Goal: Communication & Community: Answer question/provide support

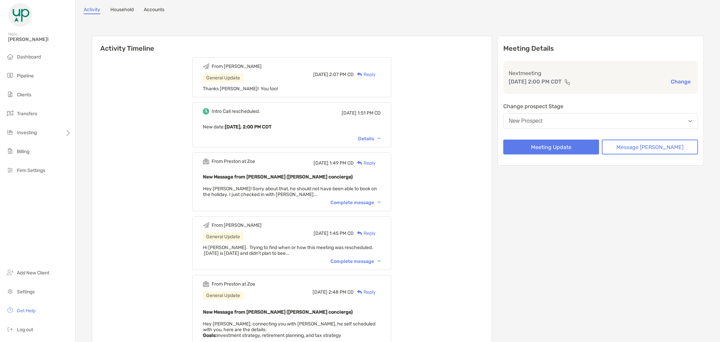
scroll to position [112, 0]
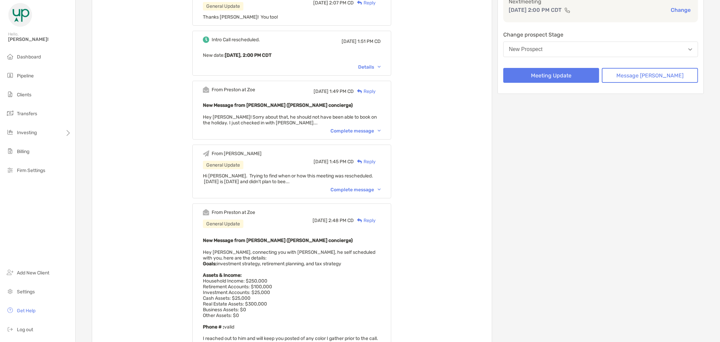
drag, startPoint x: 159, startPoint y: 36, endPoint x: 157, endPoint y: 32, distance: 4.7
click at [158, 36] on div "From Brandon General Update Tue, Aug 26 2:07 PM CD Reply Thanks Preston! You to…" at bounding box center [292, 225] width 400 height 488
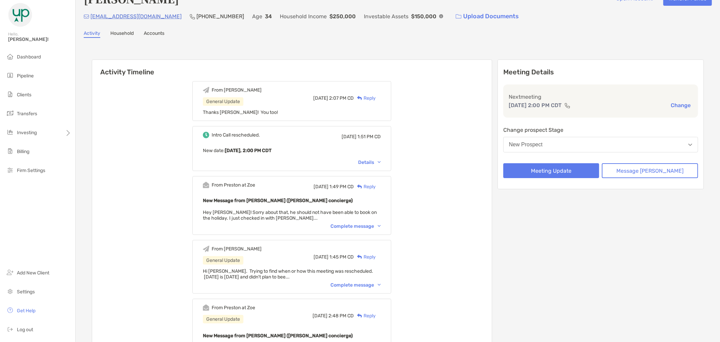
scroll to position [0, 0]
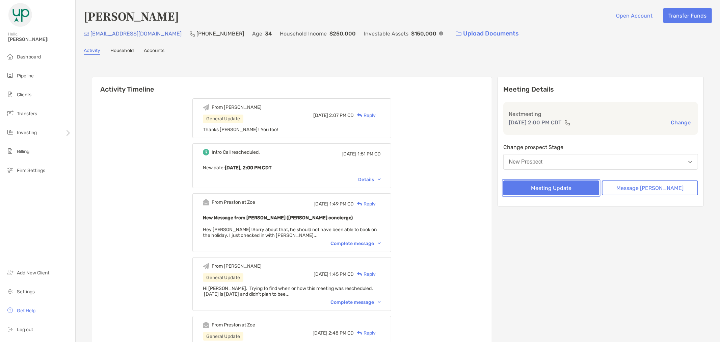
click at [591, 186] on button "Meeting Update" at bounding box center [551, 187] width 96 height 15
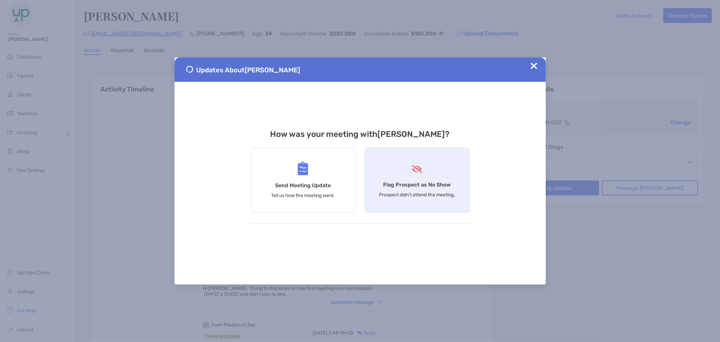
click at [410, 183] on h4 "Flag Prospect as No Show" at bounding box center [417, 184] width 68 height 6
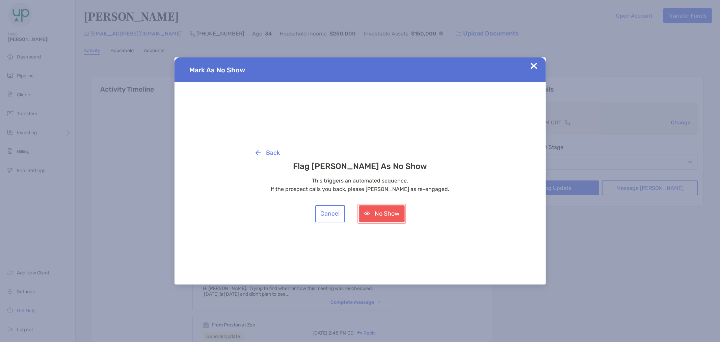
click at [380, 214] on button "No Show" at bounding box center [382, 213] width 46 height 17
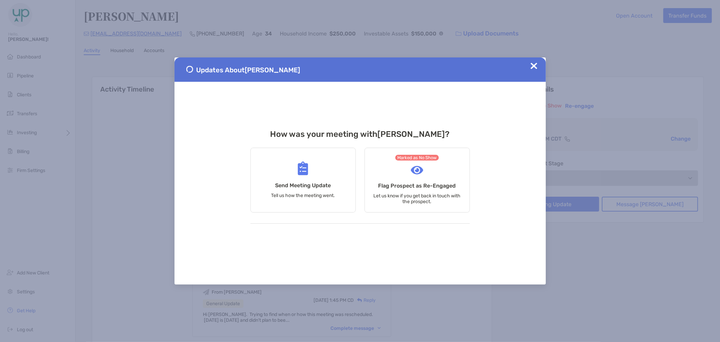
click at [533, 67] on img at bounding box center [534, 65] width 7 height 7
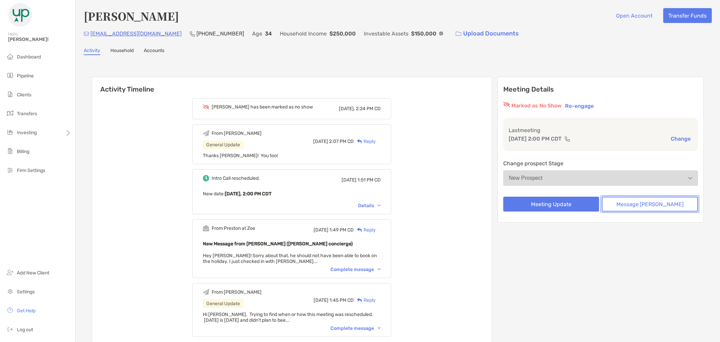
click at [662, 204] on button "Message Zoe" at bounding box center [650, 203] width 96 height 15
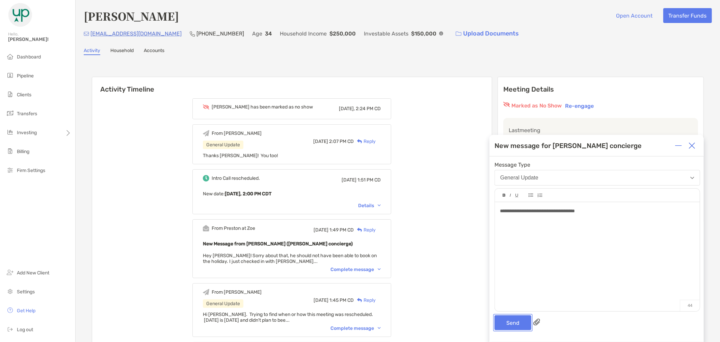
click at [515, 323] on button "Send" at bounding box center [513, 322] width 37 height 15
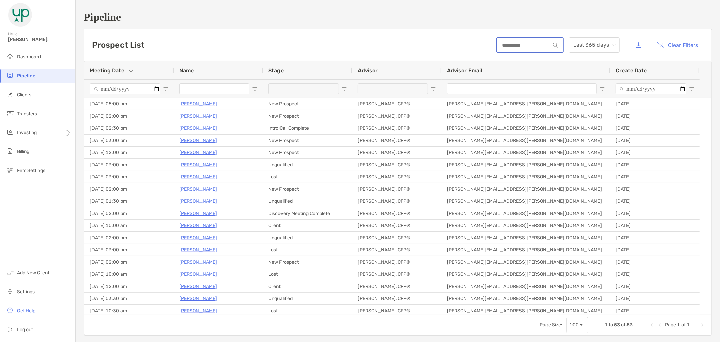
click at [524, 46] on input at bounding box center [523, 45] width 53 height 6
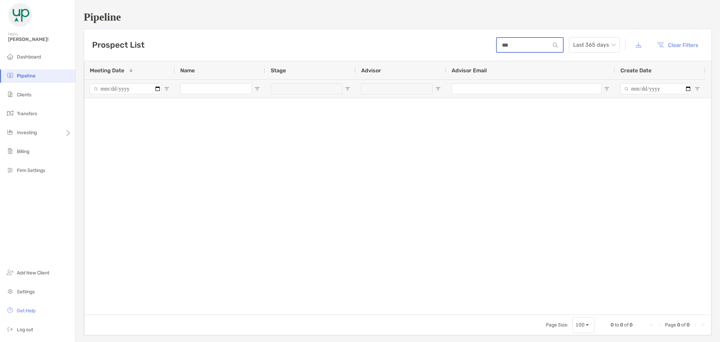
type input "***"
click at [607, 48] on span "Last 365 days" at bounding box center [594, 44] width 43 height 15
click at [588, 116] on div "2023" at bounding box center [591, 119] width 40 height 8
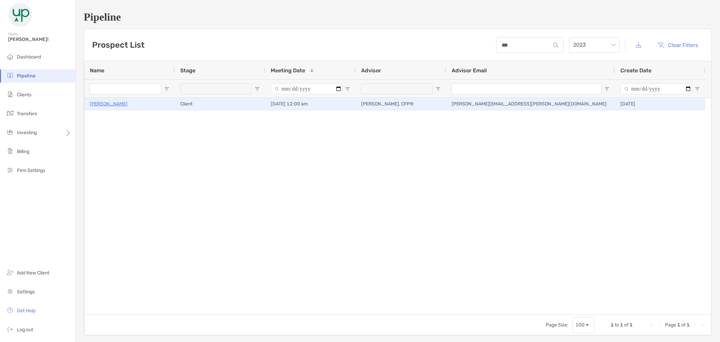
click at [103, 102] on p "[PERSON_NAME]" at bounding box center [109, 104] width 38 height 8
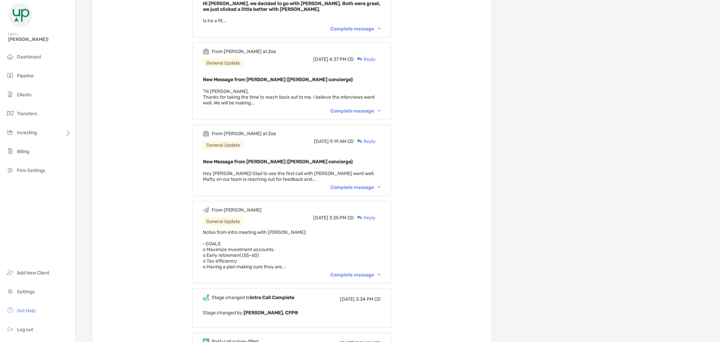
scroll to position [788, 0]
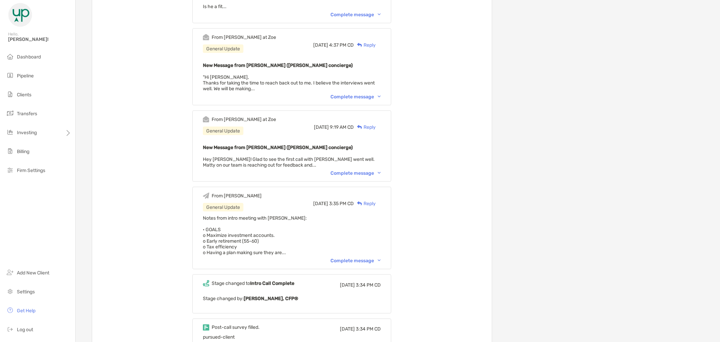
click at [381, 258] on div "Complete message" at bounding box center [355, 261] width 50 height 6
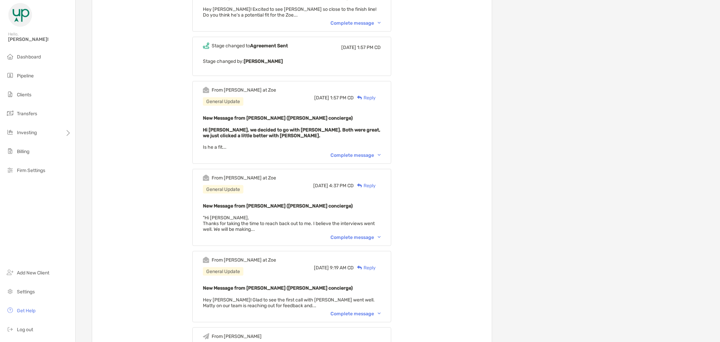
scroll to position [637, 0]
